Goal: Task Accomplishment & Management: Manage account settings

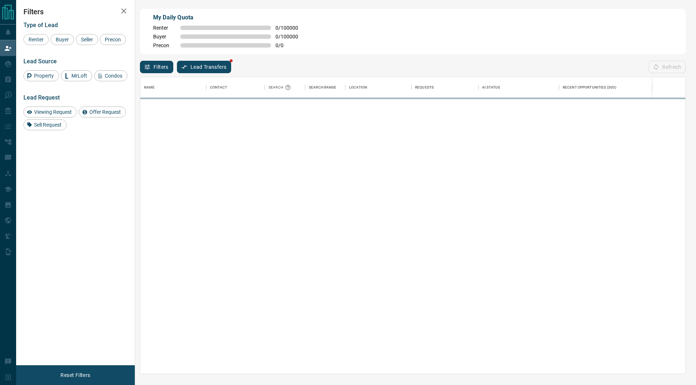
scroll to position [297, 545]
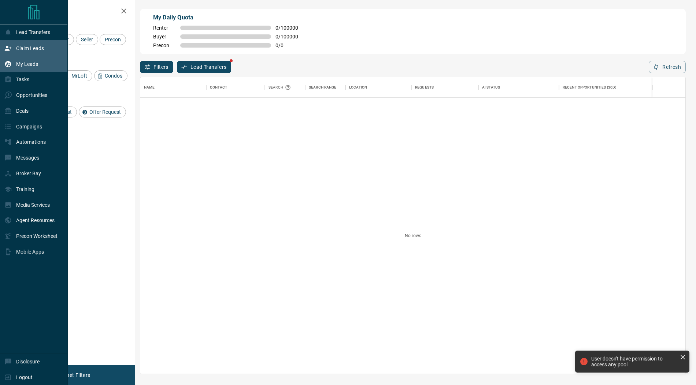
click at [15, 69] on div "My Leads" at bounding box center [21, 64] width 34 height 12
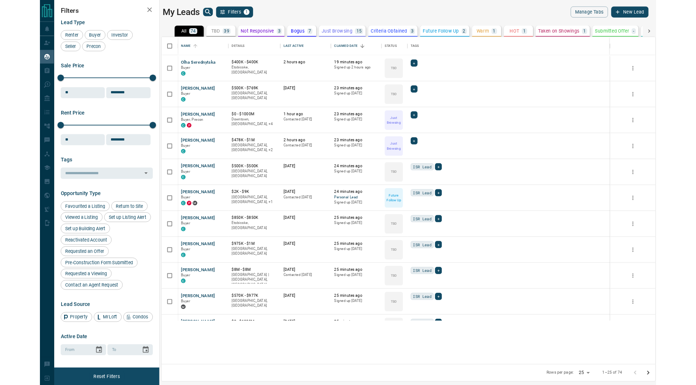
scroll to position [0, 0]
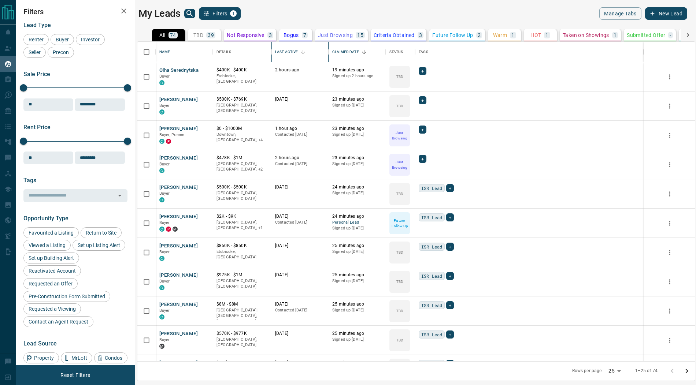
click at [289, 52] on div "Last Active" at bounding box center [286, 52] width 23 height 21
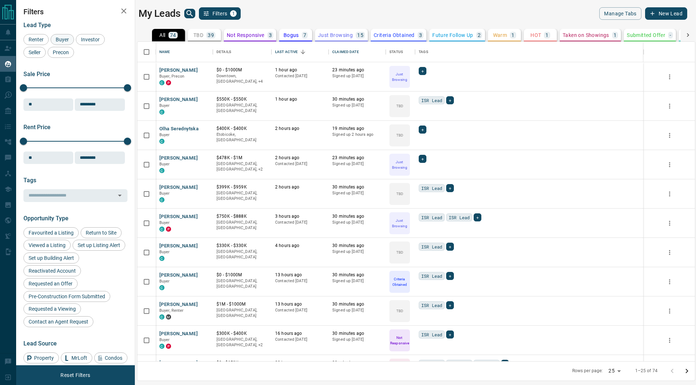
click at [66, 44] on div "Buyer" at bounding box center [62, 39] width 23 height 11
click at [203, 68] on icon "Open in New Tab" at bounding box center [204, 70] width 6 height 6
click at [203, 99] on icon "Open in New Tab" at bounding box center [204, 99] width 4 height 4
click at [203, 127] on icon "Open in New Tab" at bounding box center [204, 129] width 6 height 6
click at [204, 156] on icon "Open in New Tab" at bounding box center [204, 158] width 6 height 6
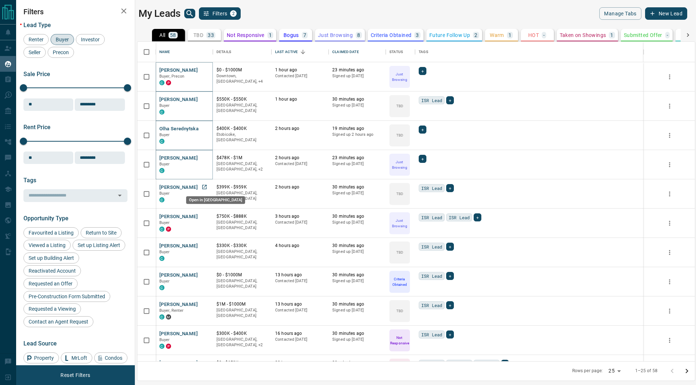
click at [204, 188] on icon "Open in New Tab" at bounding box center [204, 187] width 6 height 6
click at [206, 216] on icon "Open in New Tab" at bounding box center [204, 217] width 6 height 6
click at [205, 245] on icon "Open in New Tab" at bounding box center [204, 246] width 6 height 6
click at [205, 274] on icon "Open in New Tab" at bounding box center [204, 275] width 4 height 4
click at [206, 304] on icon "Open in New Tab" at bounding box center [204, 304] width 4 height 4
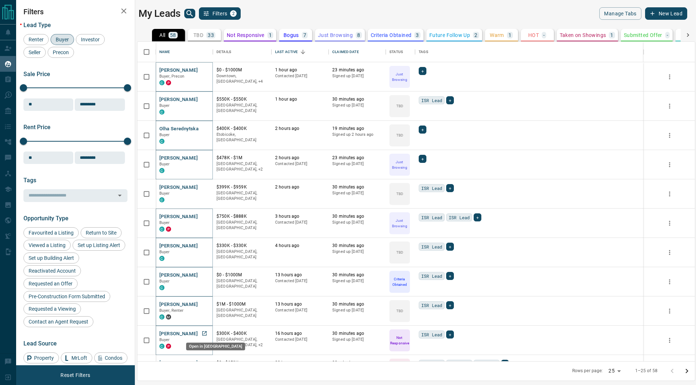
click at [205, 333] on icon "Open in New Tab" at bounding box center [204, 334] width 6 height 6
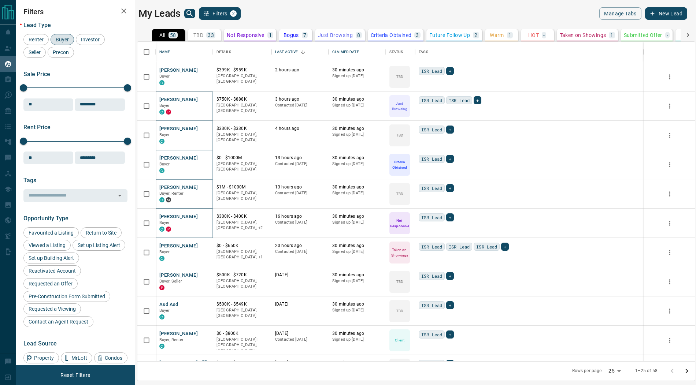
scroll to position [152, 0]
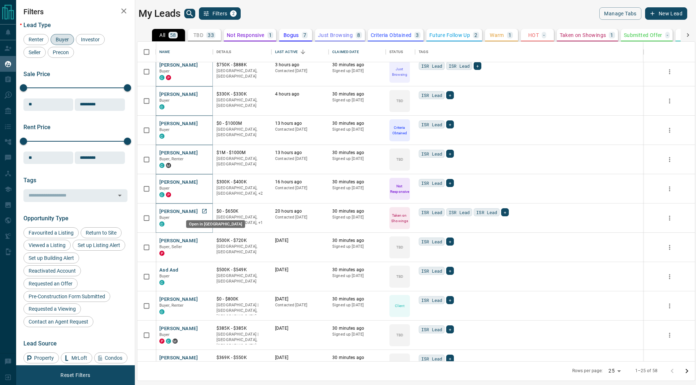
click at [204, 211] on icon "Open in New Tab" at bounding box center [204, 211] width 4 height 4
click at [205, 238] on icon "Open in New Tab" at bounding box center [204, 240] width 4 height 4
click at [204, 268] on icon "Open in New Tab" at bounding box center [204, 270] width 4 height 4
click at [205, 299] on icon "Open in New Tab" at bounding box center [204, 299] width 6 height 6
click at [204, 327] on icon "Open in New Tab" at bounding box center [204, 328] width 4 height 4
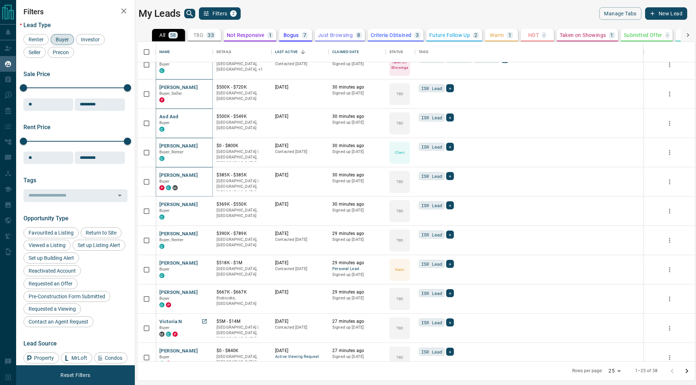
scroll to position [309, 0]
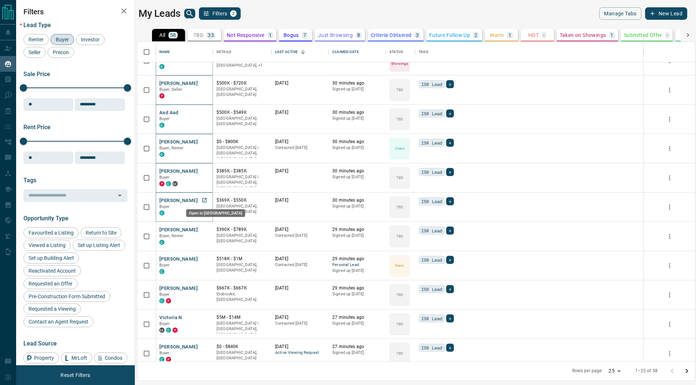
click at [204, 201] on icon "Open in New Tab" at bounding box center [204, 200] width 6 height 6
click at [203, 230] on icon "Open in New Tab" at bounding box center [204, 230] width 6 height 6
click at [205, 259] on icon "Open in New Tab" at bounding box center [204, 259] width 6 height 6
click at [204, 288] on icon "Open in New Tab" at bounding box center [204, 288] width 6 height 6
click at [205, 318] on icon "Open in New Tab" at bounding box center [204, 318] width 6 height 6
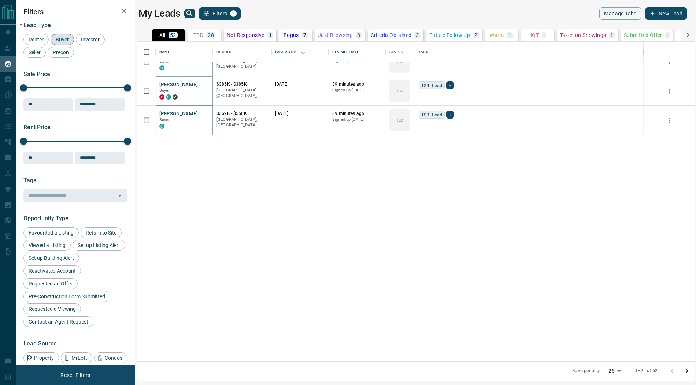
scroll to position [0, 0]
